Goal: Navigation & Orientation: Go to known website

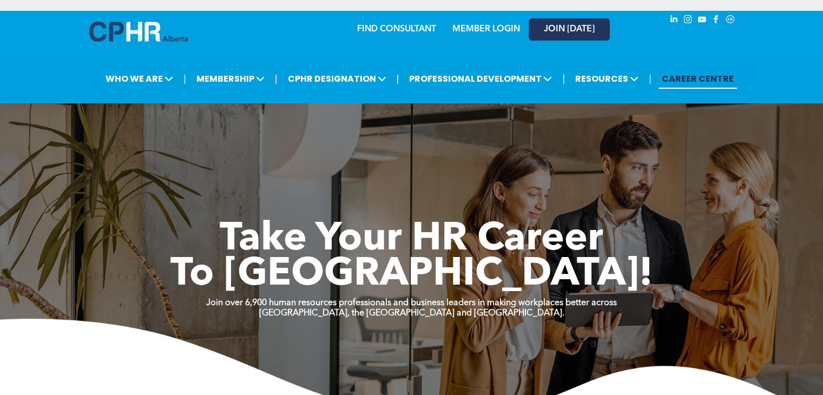
click at [590, 25] on span "JOIN [DATE]" at bounding box center [569, 29] width 51 height 10
click at [485, 31] on link "MEMBER LOGIN" at bounding box center [486, 29] width 68 height 9
